Goal: Communication & Community: Answer question/provide support

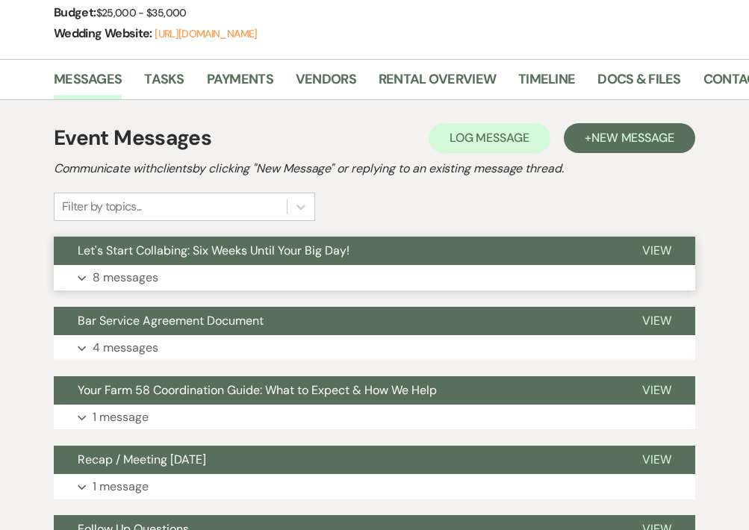
click at [141, 259] on button "Let's Start Collabing: Six Weeks Until Your Big Day!" at bounding box center [336, 251] width 564 height 28
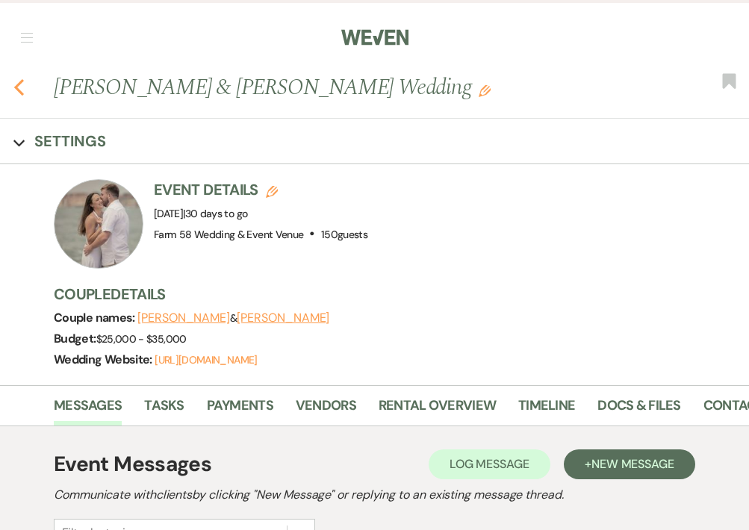
click at [18, 87] on icon "Previous" at bounding box center [18, 87] width 11 height 18
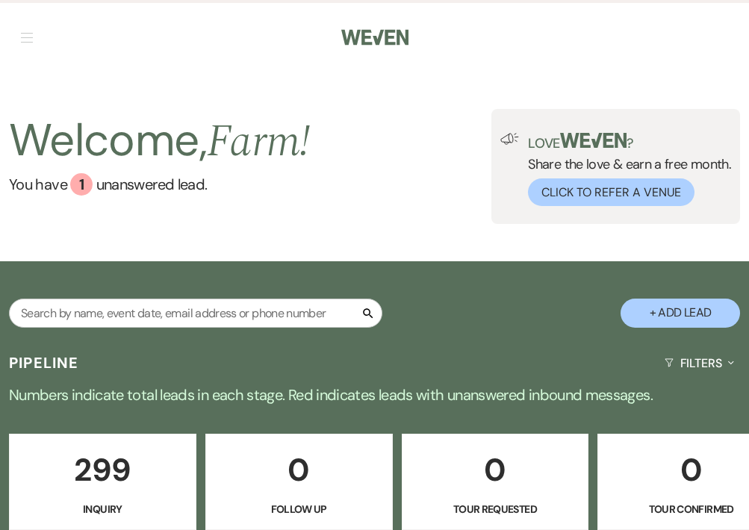
click at [28, 37] on span "button" at bounding box center [27, 37] width 12 height 1
click at [80, 99] on div "Welcome, Farm ! You have 1 unanswered lead . Love ? Share the love & earn a fre…" at bounding box center [374, 167] width 749 height 190
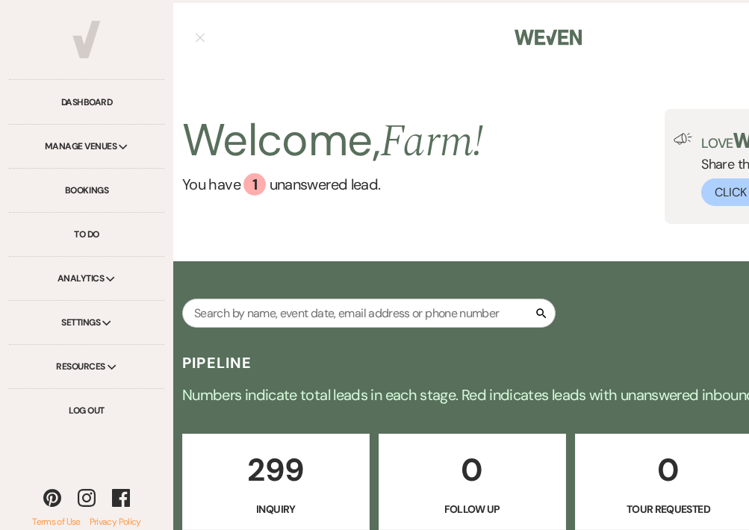
click at [200, 37] on span "button" at bounding box center [200, 38] width 9 height 9
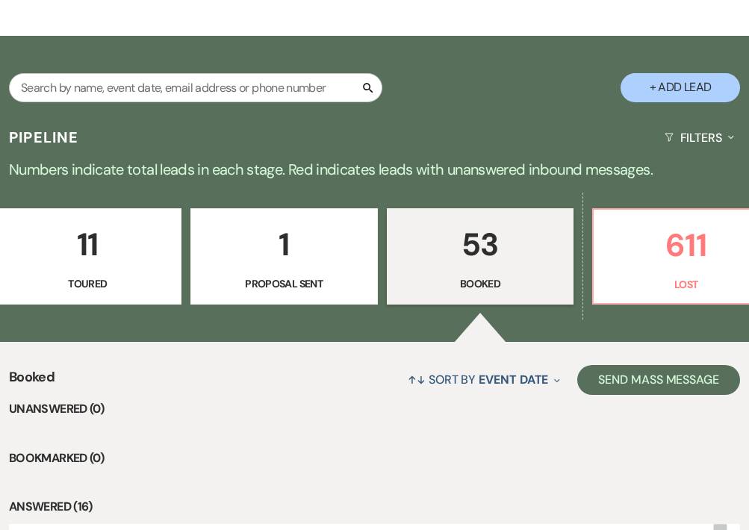
scroll to position [0, 849]
